Goal: Task Accomplishment & Management: Use online tool/utility

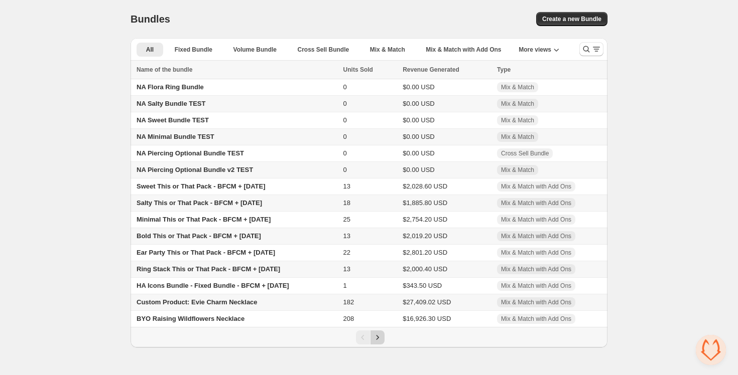
click at [377, 337] on icon "Next" at bounding box center [377, 338] width 10 height 10
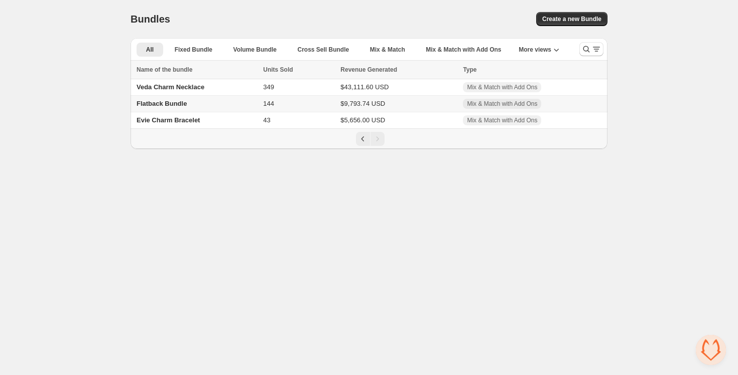
click at [211, 102] on td "Flatback Bundle" at bounding box center [194, 104] width 129 height 17
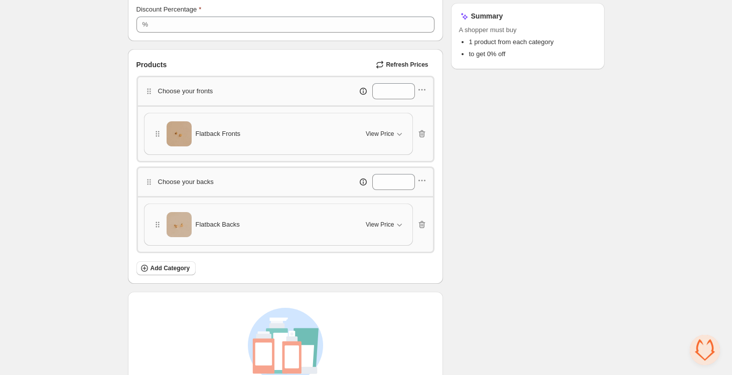
scroll to position [210, 0]
click at [426, 85] on icon "button" at bounding box center [422, 90] width 10 height 10
click at [428, 123] on span "Edit products" at bounding box center [427, 125] width 54 height 10
click at [87, 98] on div "**********" at bounding box center [366, 130] width 732 height 681
